Goal: Task Accomplishment & Management: Manage account settings

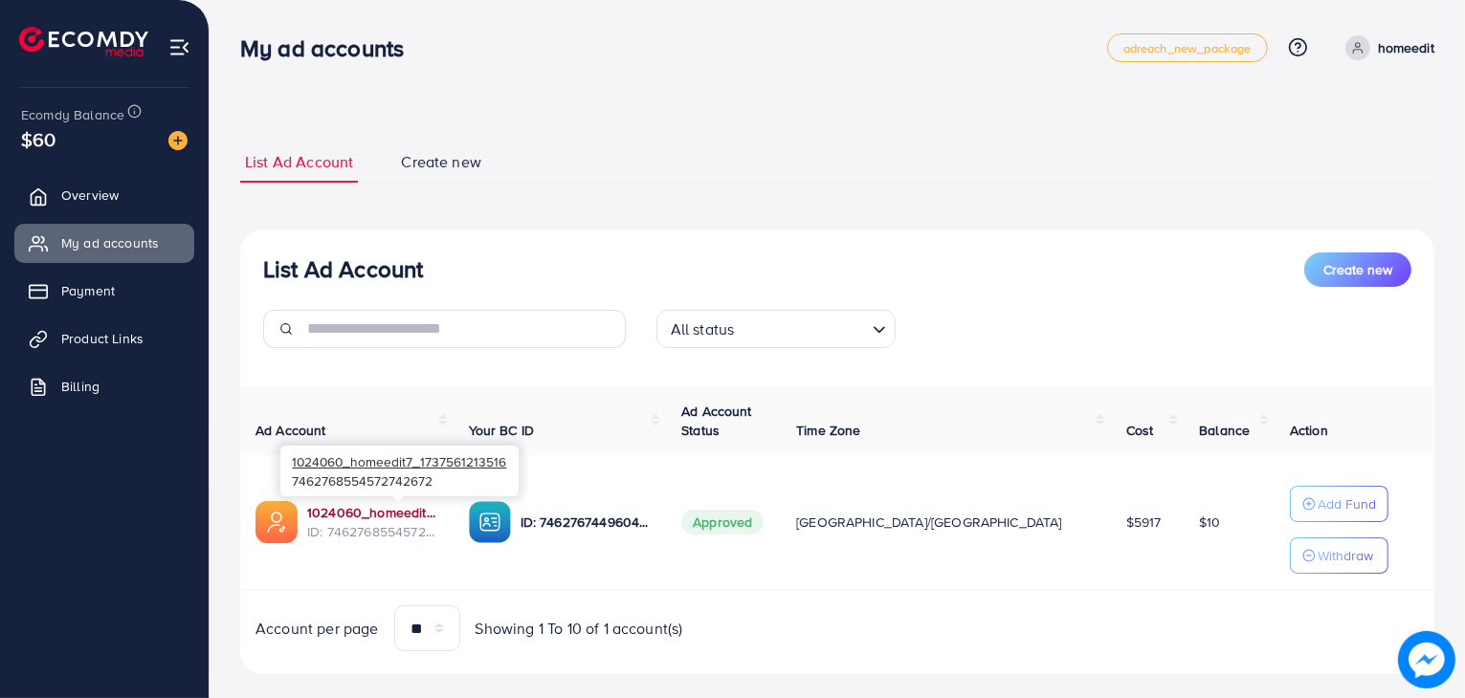
click at [367, 503] on link "1024060_homeedit7_1737561213516" at bounding box center [372, 512] width 131 height 19
click at [116, 188] on span "Overview" at bounding box center [94, 195] width 57 height 19
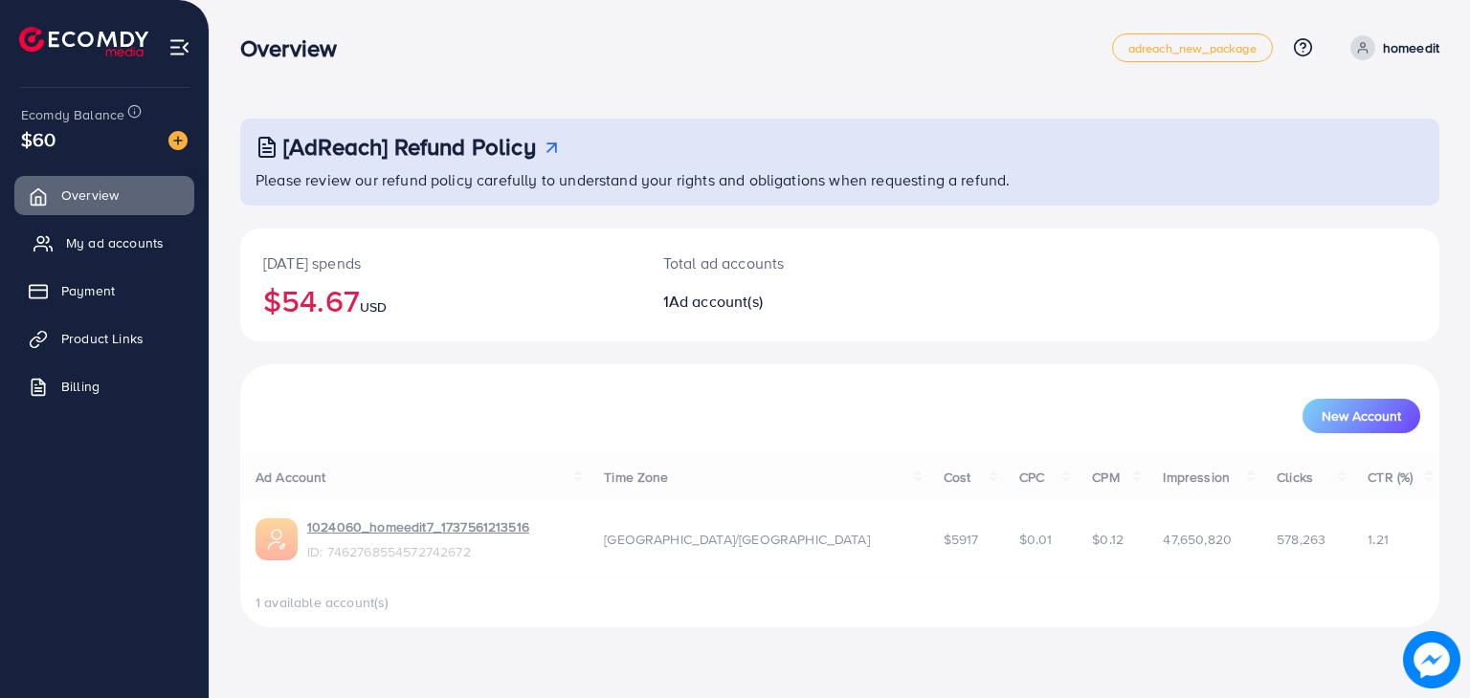
click at [108, 231] on link "My ad accounts" at bounding box center [104, 243] width 180 height 38
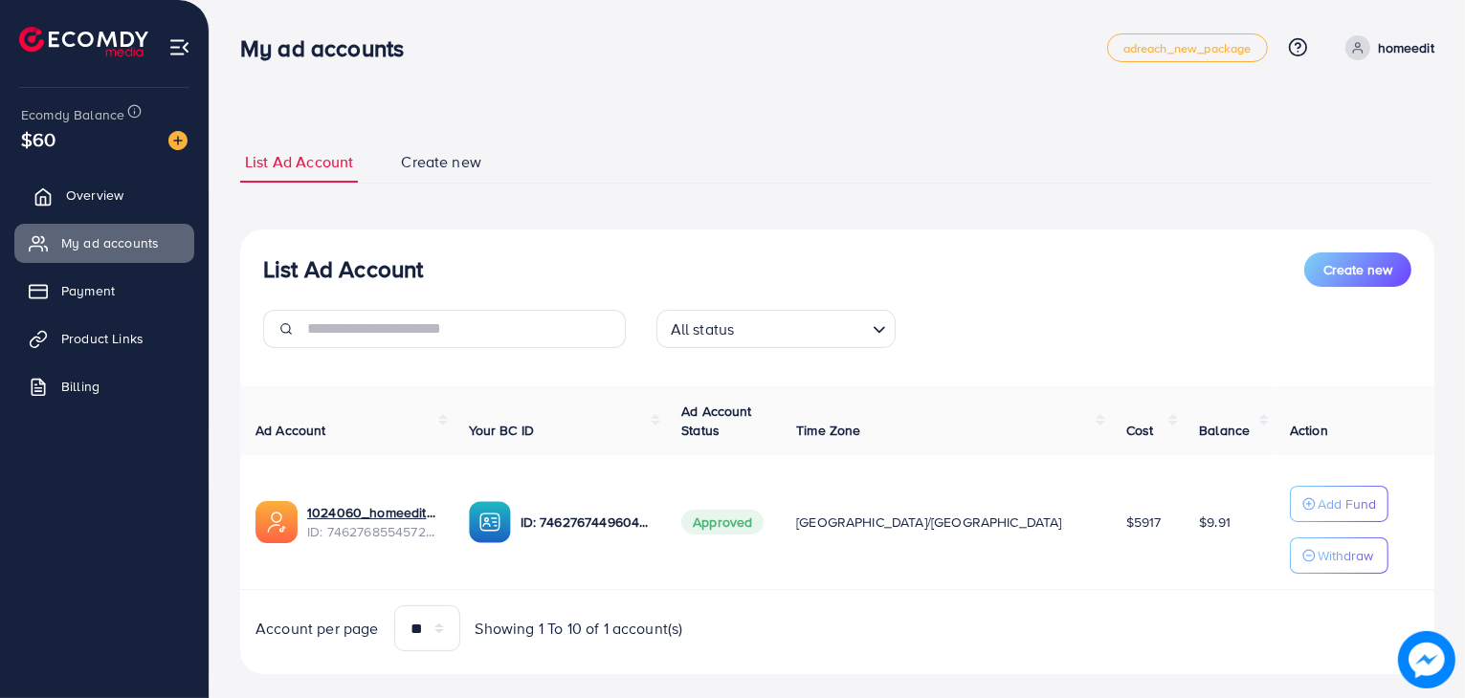
click at [100, 196] on span "Overview" at bounding box center [94, 195] width 57 height 19
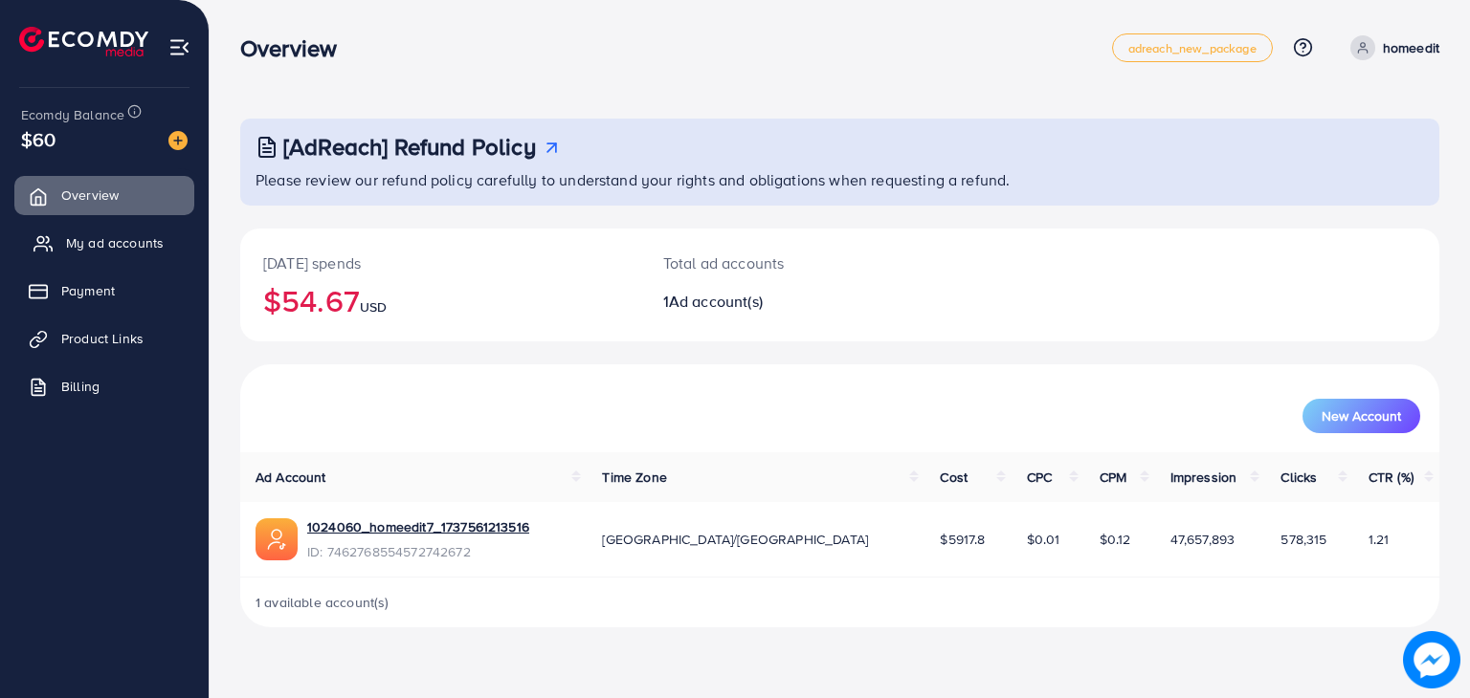
click at [103, 241] on span "My ad accounts" at bounding box center [115, 242] width 98 height 19
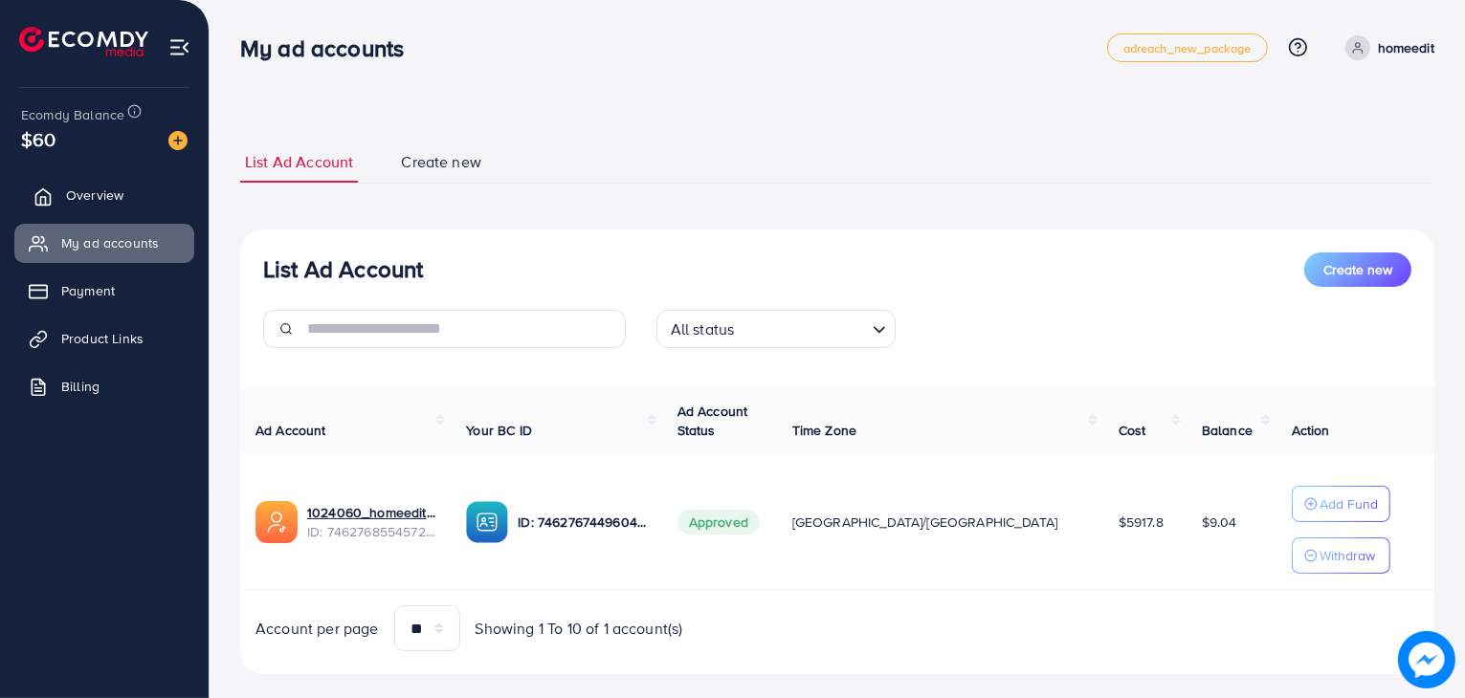
click at [101, 186] on span "Overview" at bounding box center [94, 195] width 57 height 19
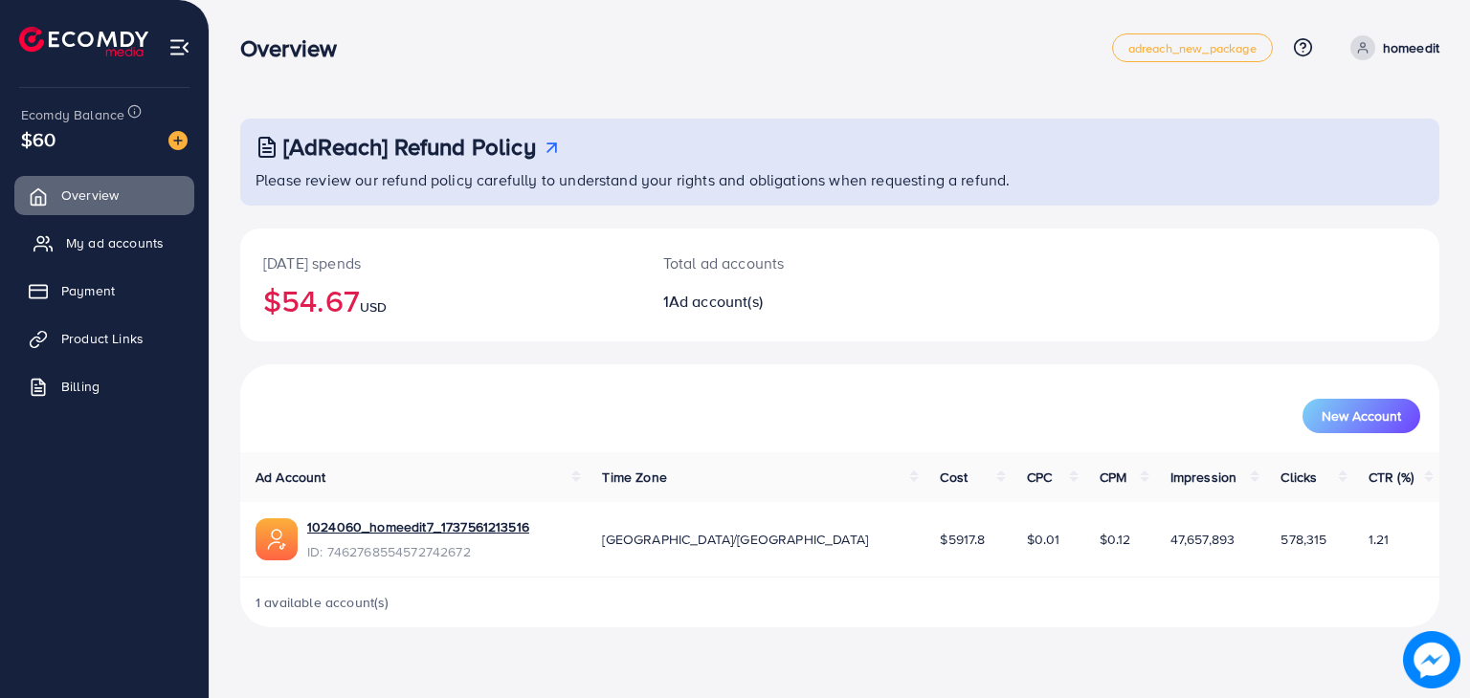
click at [103, 242] on span "My ad accounts" at bounding box center [115, 242] width 98 height 19
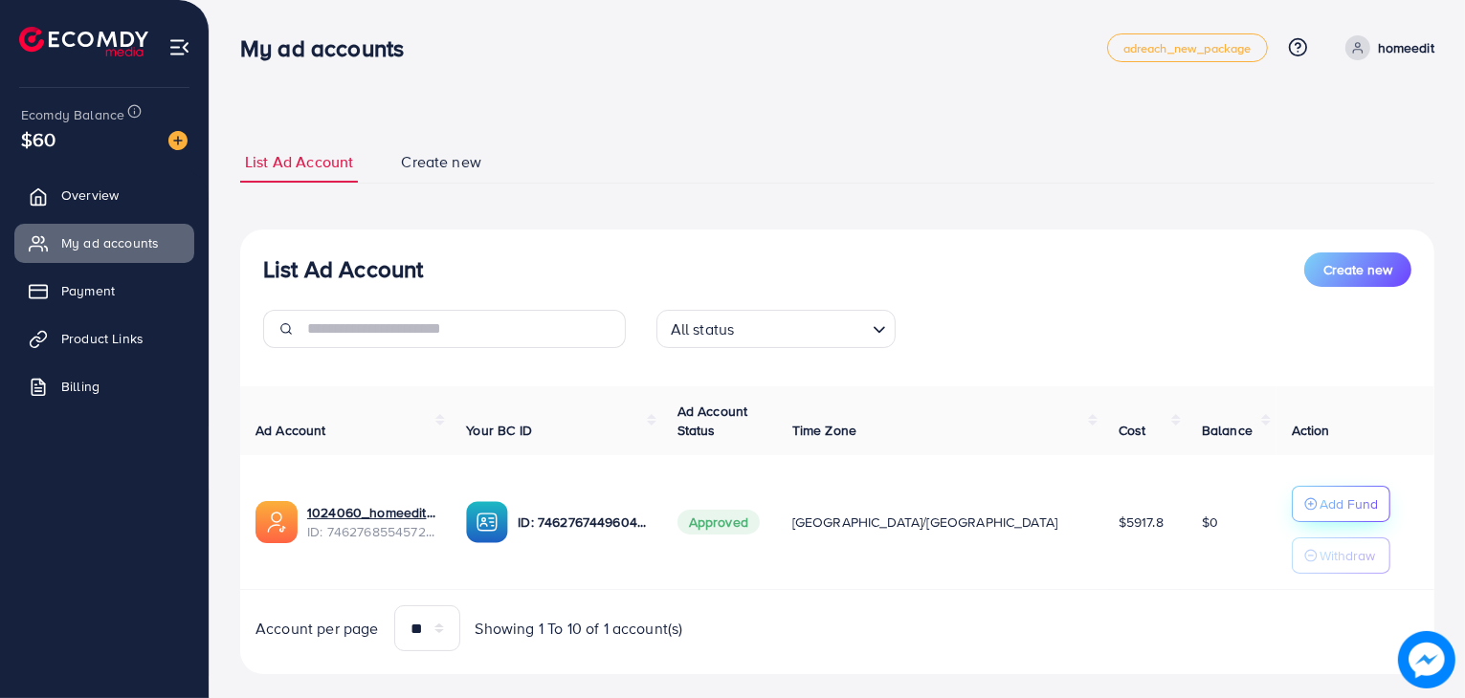
click at [1319, 511] on p "Add Fund" at bounding box center [1348, 504] width 58 height 23
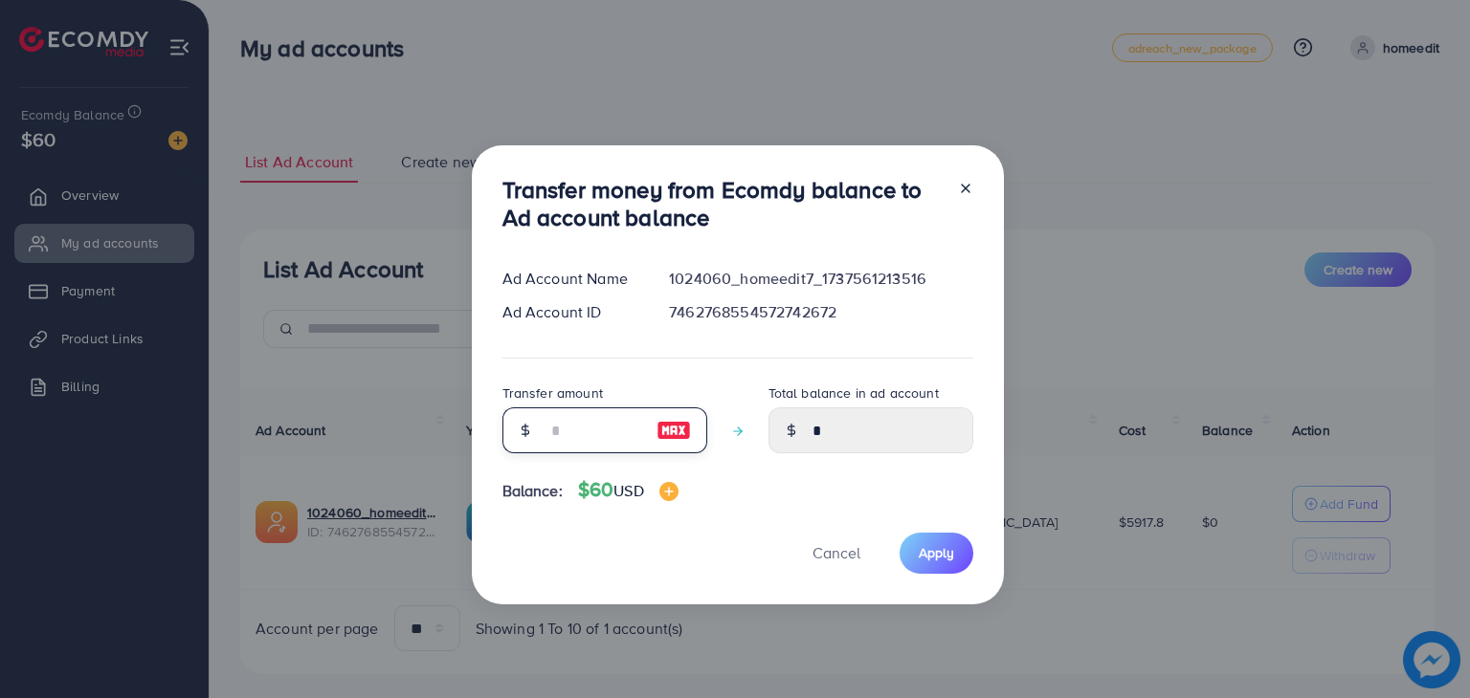
click at [614, 427] on input "number" at bounding box center [594, 431] width 96 height 46
type input "*"
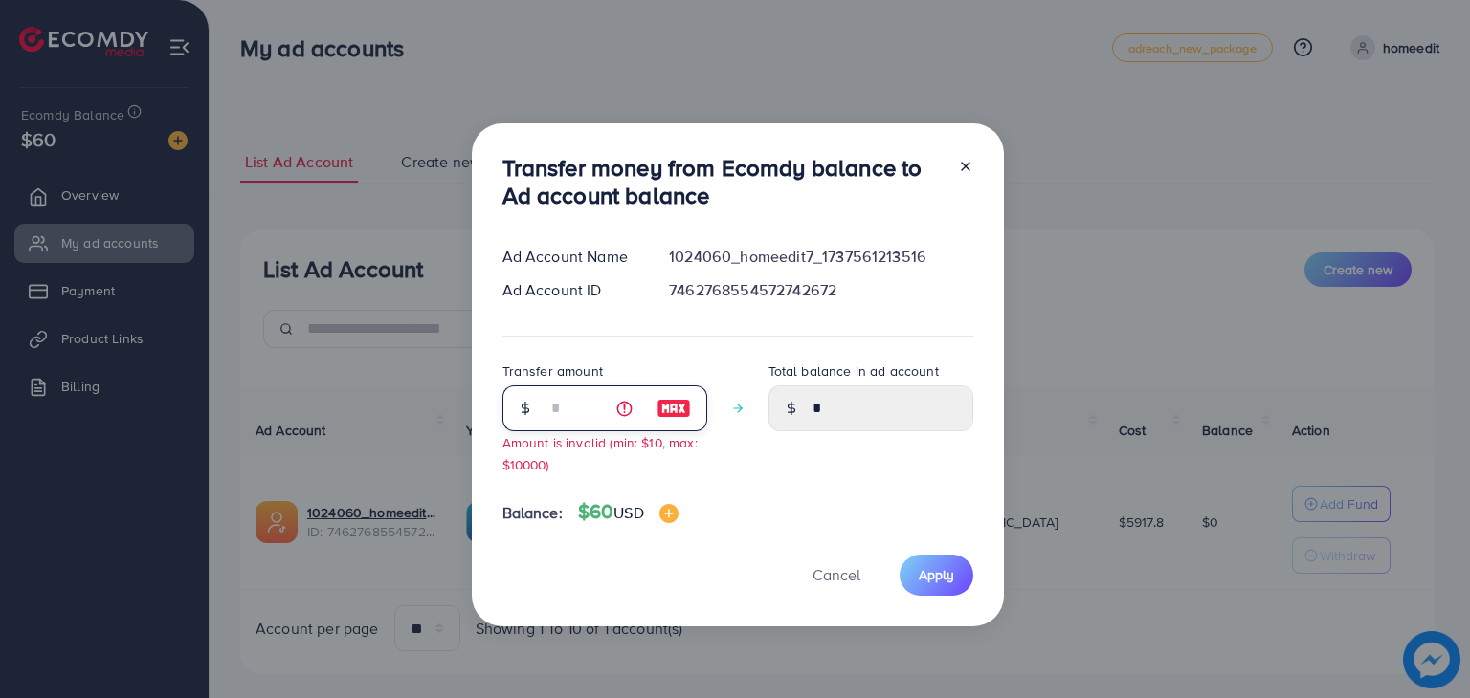
type input "****"
type input "**"
type input "*****"
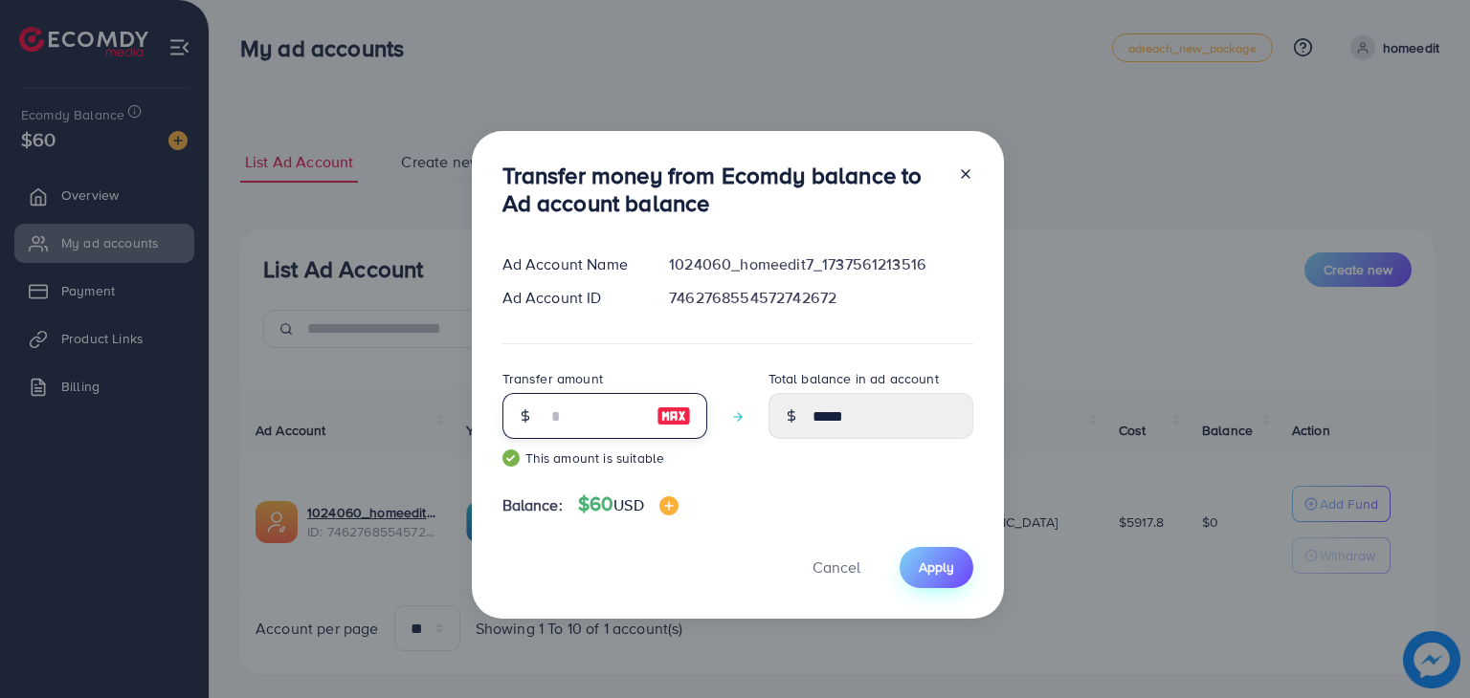
type input "**"
click at [919, 560] on span "Apply" at bounding box center [936, 567] width 35 height 19
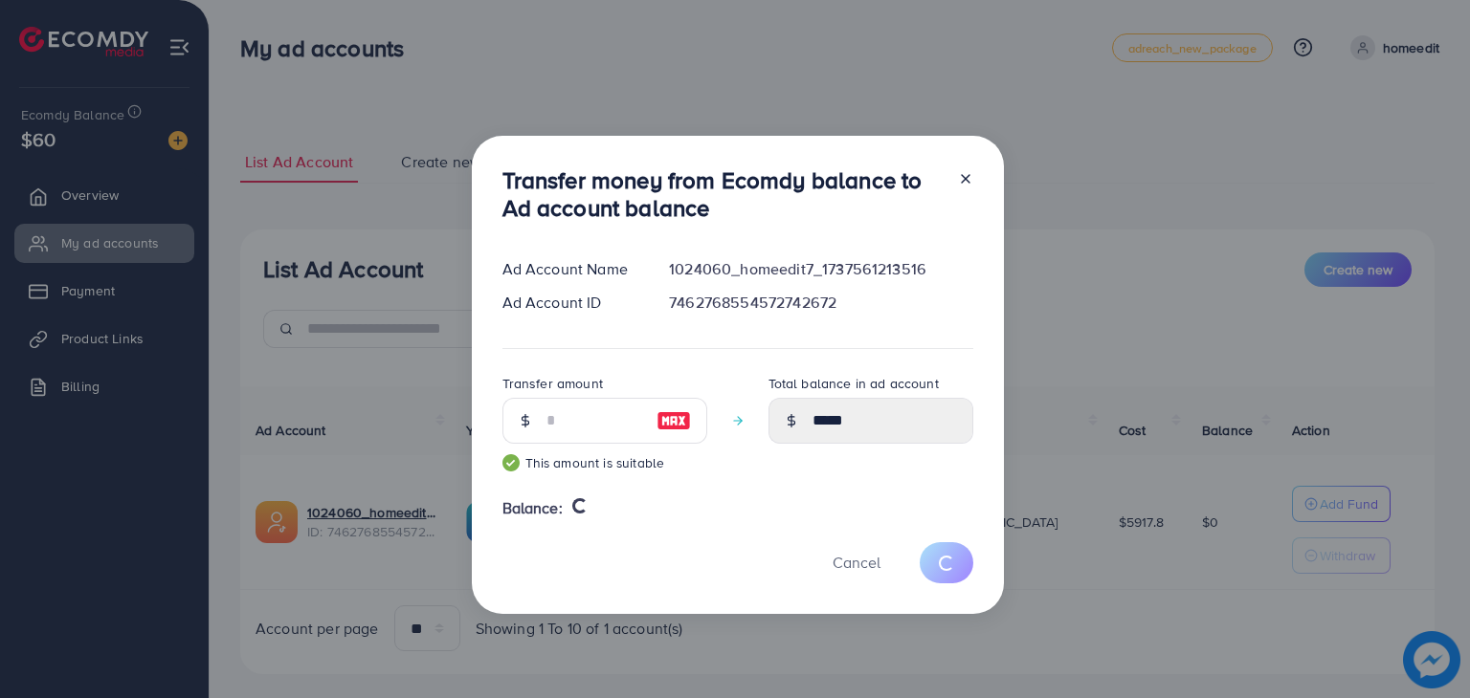
type input "*"
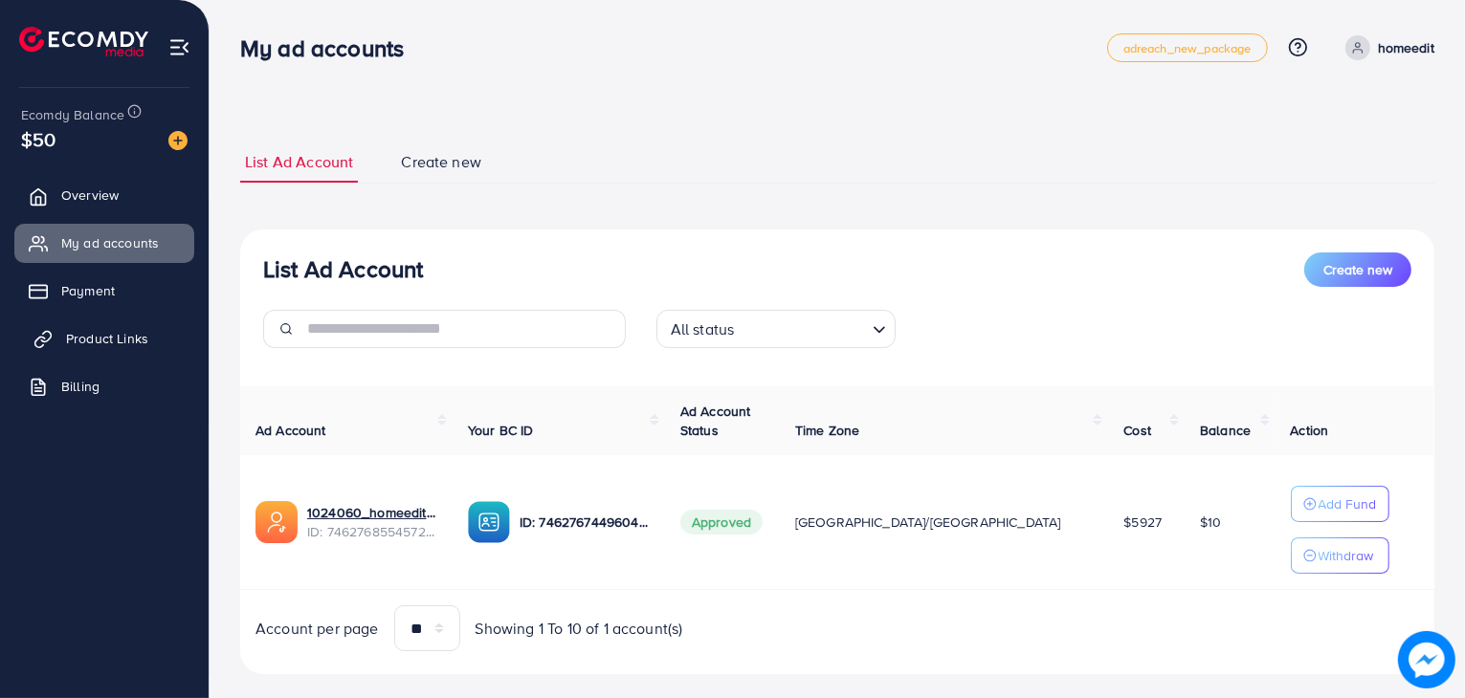
click at [151, 342] on link "Product Links" at bounding box center [104, 339] width 180 height 38
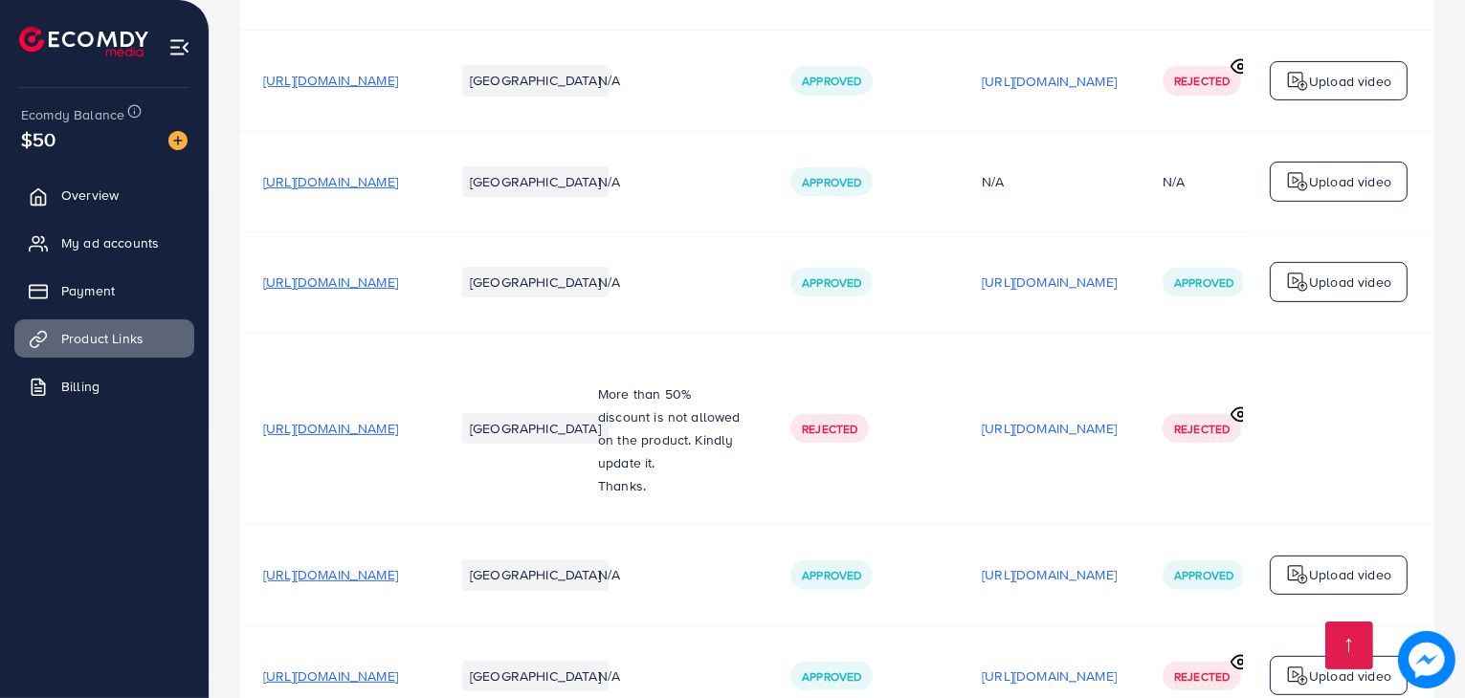
scroll to position [798, 0]
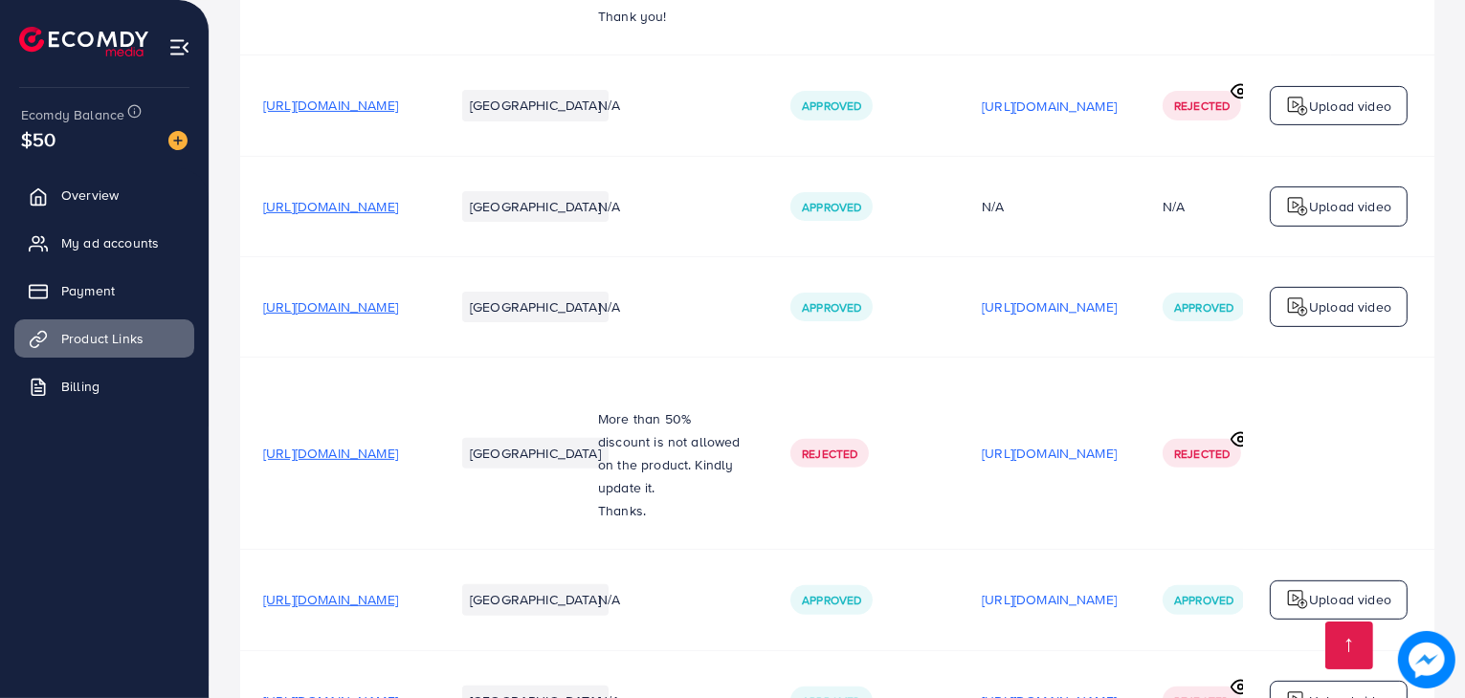
click at [398, 197] on span "[URL][DOMAIN_NAME]" at bounding box center [330, 206] width 135 height 19
click at [109, 219] on ul "Overview My ad accounts Payment Product Links Billing" at bounding box center [104, 296] width 209 height 257
click at [105, 234] on span "My ad accounts" at bounding box center [115, 242] width 98 height 19
